Goal: Information Seeking & Learning: Learn about a topic

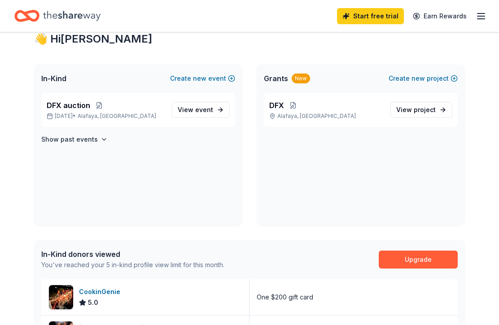
scroll to position [166, 0]
click at [197, 109] on span "event" at bounding box center [204, 110] width 18 height 8
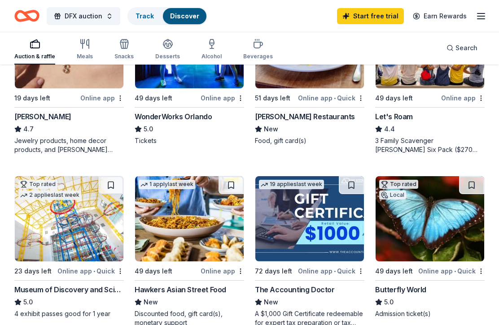
scroll to position [491, 0]
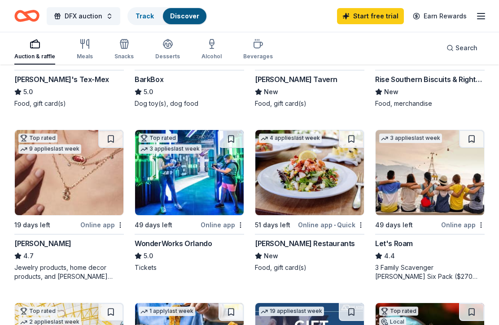
click at [454, 48] on div "Search" at bounding box center [461, 48] width 31 height 11
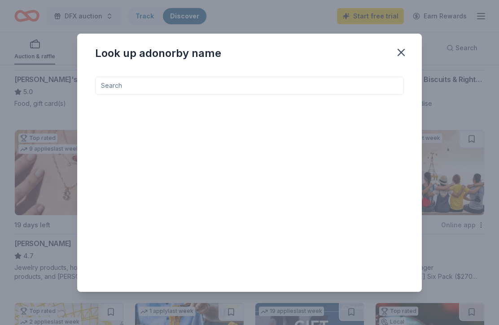
click at [114, 89] on input at bounding box center [249, 86] width 309 height 18
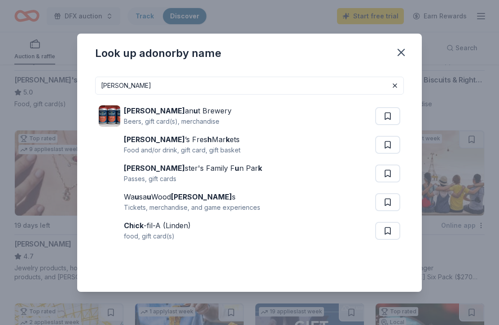
type input "Chuck"
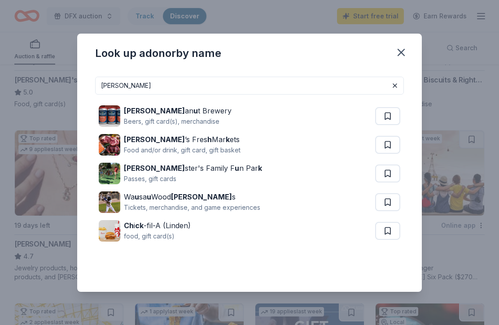
scroll to position [364, 0]
click at [400, 49] on icon "button" at bounding box center [401, 52] width 13 height 13
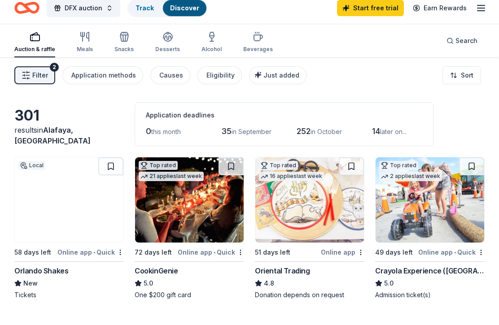
scroll to position [9, 0]
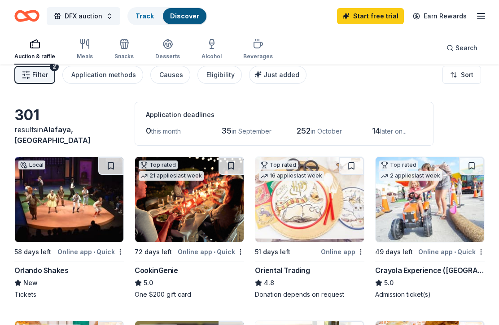
click at [83, 49] on icon "button" at bounding box center [84, 44] width 11 height 11
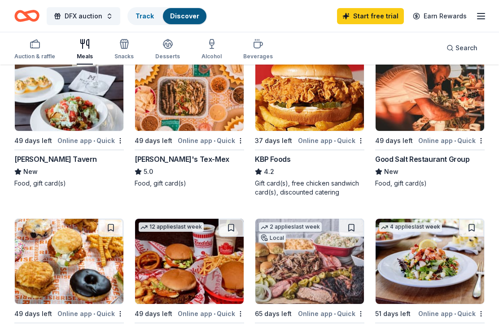
scroll to position [119, 0]
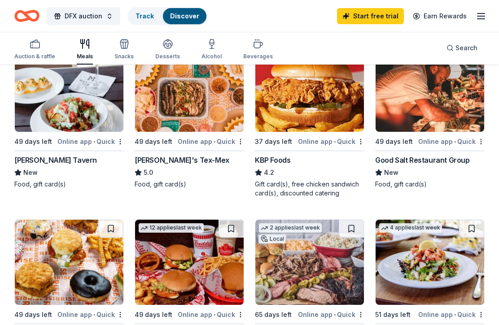
click at [214, 46] on icon "button" at bounding box center [211, 44] width 11 height 11
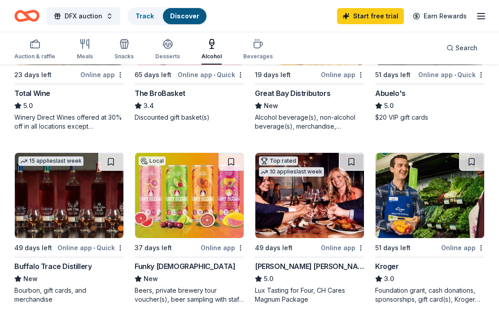
scroll to position [358, 0]
click at [255, 52] on div "Beverages" at bounding box center [258, 50] width 30 height 22
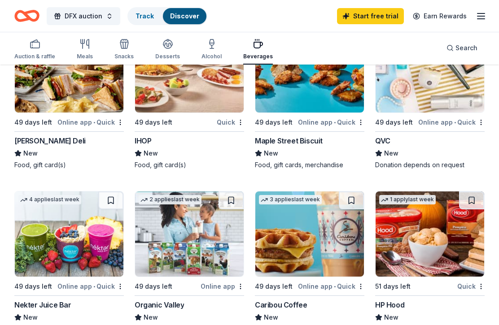
scroll to position [644, 0]
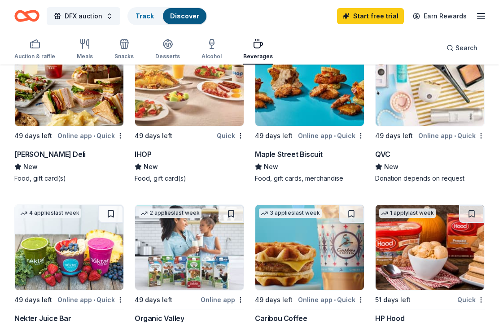
click at [210, 51] on div "Alcohol" at bounding box center [211, 50] width 20 height 22
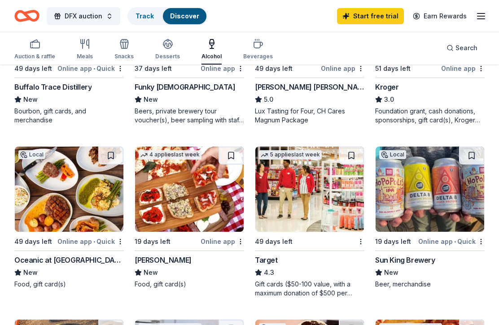
scroll to position [557, 0]
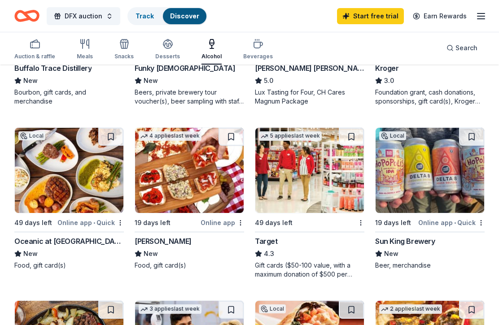
click at [438, 176] on img at bounding box center [429, 170] width 109 height 85
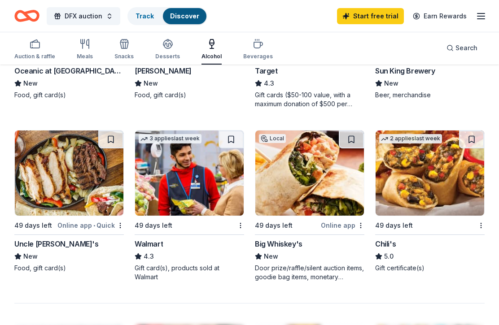
scroll to position [728, 0]
click at [449, 170] on img at bounding box center [429, 173] width 109 height 85
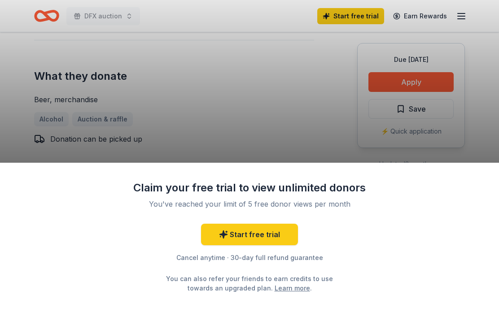
scroll to position [354, 0]
click at [431, 81] on div "Claim your free trial to view unlimited donors You've reached your limit of 5 f…" at bounding box center [249, 162] width 499 height 325
click at [415, 83] on div "Claim your free trial to view unlimited donors You've reached your limit of 5 f…" at bounding box center [249, 162] width 499 height 325
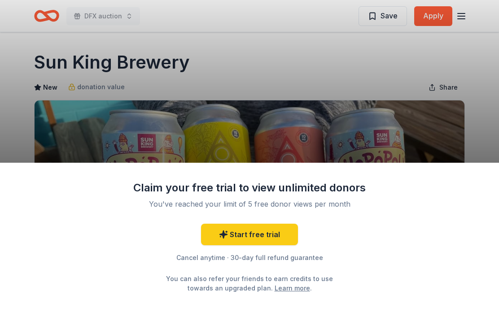
scroll to position [0, 0]
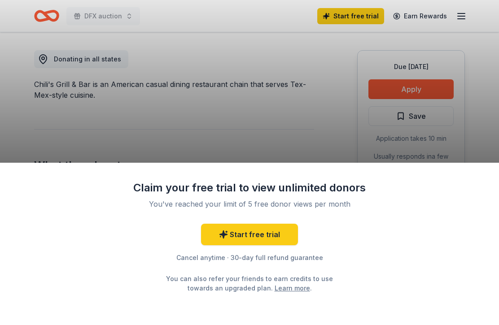
scroll to position [246, 0]
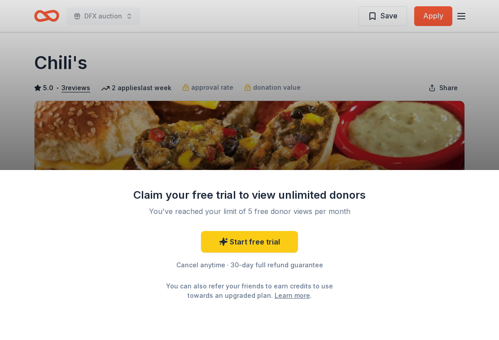
click at [427, 8] on div "Claim your free trial to view unlimited donors You've reached your limit of 5 f…" at bounding box center [249, 170] width 499 height 340
click at [434, 12] on div "Claim your free trial to view unlimited donors You've reached your limit of 5 f…" at bounding box center [249, 170] width 499 height 340
